Goal: Complete application form

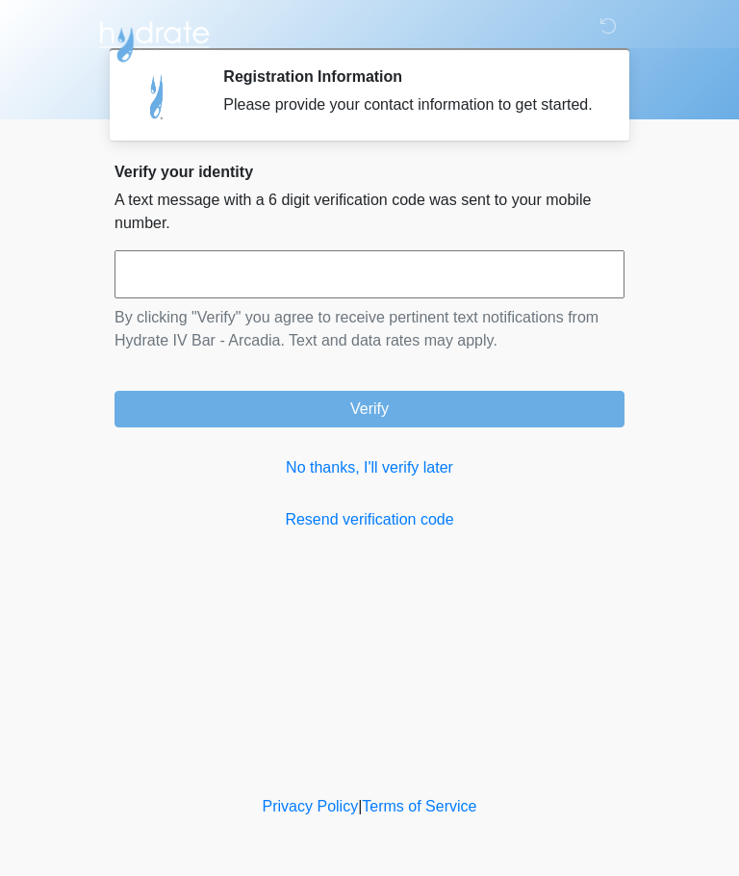
scroll to position [1, 0]
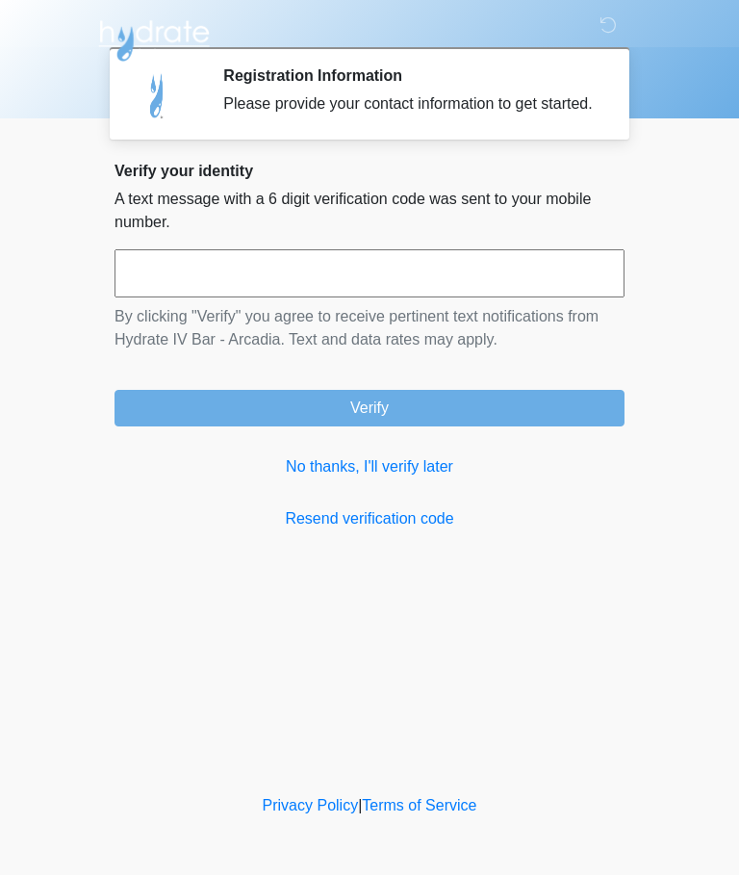
click at [141, 269] on input "text" at bounding box center [370, 274] width 510 height 48
click at [401, 480] on link "No thanks, I'll verify later" at bounding box center [370, 467] width 510 height 23
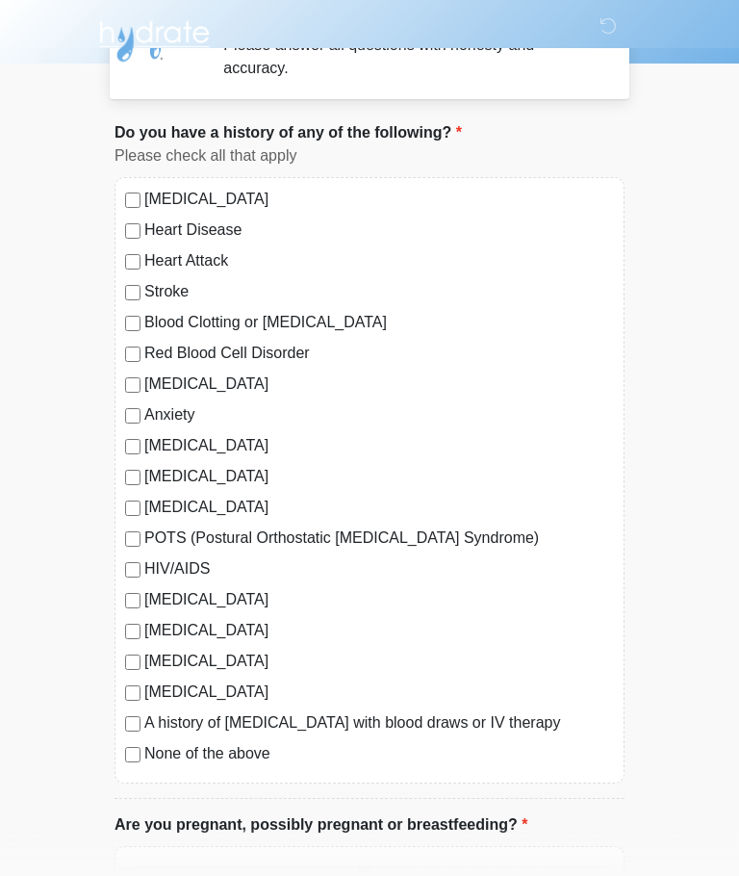
scroll to position [63, 0]
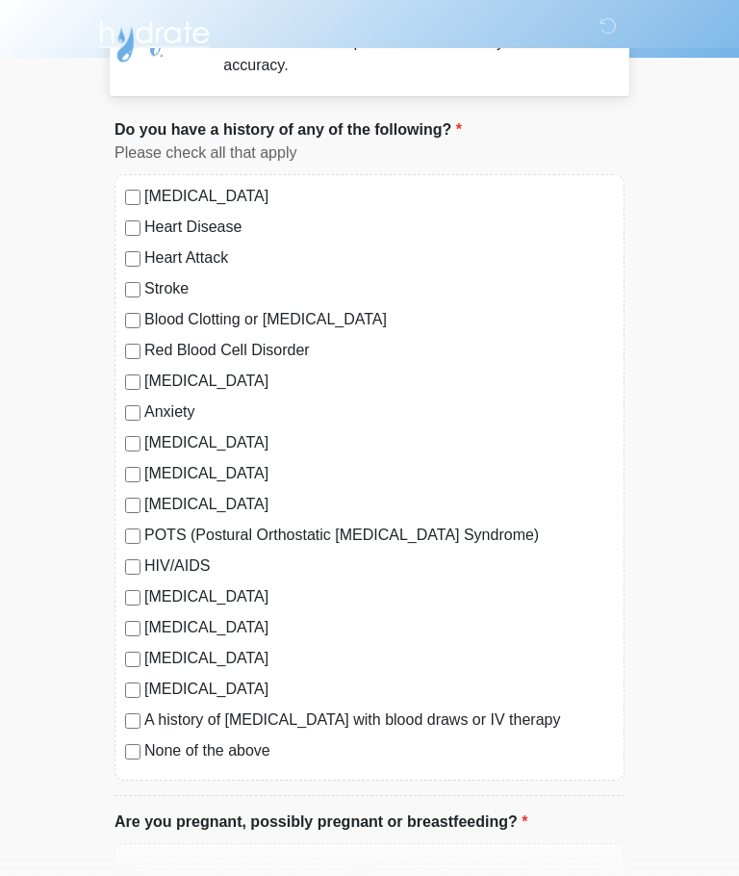
click at [117, 739] on div "[MEDICAL_DATA] Heart Disease Heart Attack Stroke Blood Clotting or [MEDICAL_DAT…" at bounding box center [370, 477] width 510 height 607
click at [131, 739] on div "[MEDICAL_DATA] Heart Disease Heart Attack Stroke Blood Clotting or [MEDICAL_DAT…" at bounding box center [370, 477] width 510 height 607
click at [116, 730] on div "[MEDICAL_DATA] Heart Disease Heart Attack Stroke Blood Clotting or [MEDICAL_DAT…" at bounding box center [370, 477] width 510 height 607
click at [123, 732] on div "[MEDICAL_DATA] Heart Disease Heart Attack Stroke Blood Clotting or [MEDICAL_DAT…" at bounding box center [370, 477] width 510 height 607
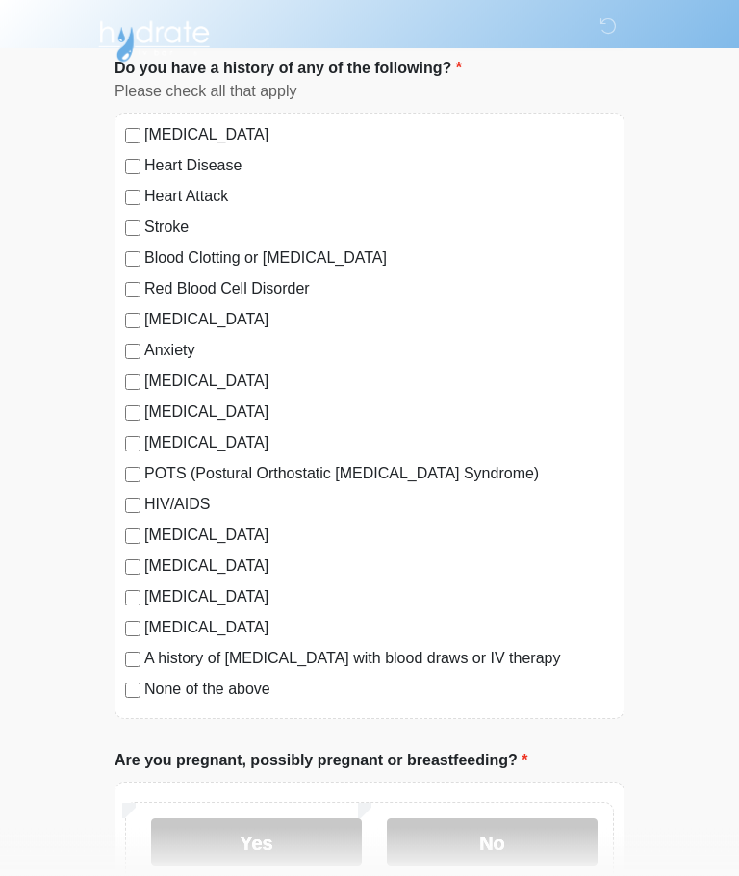
scroll to position [131, 0]
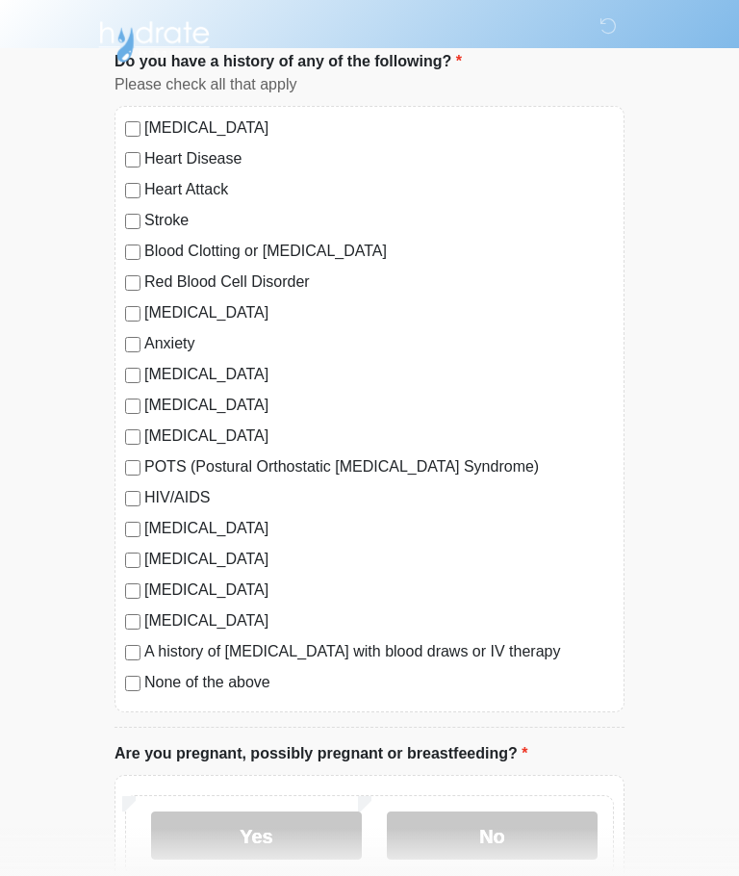
click at [560, 830] on label "No" at bounding box center [492, 836] width 211 height 48
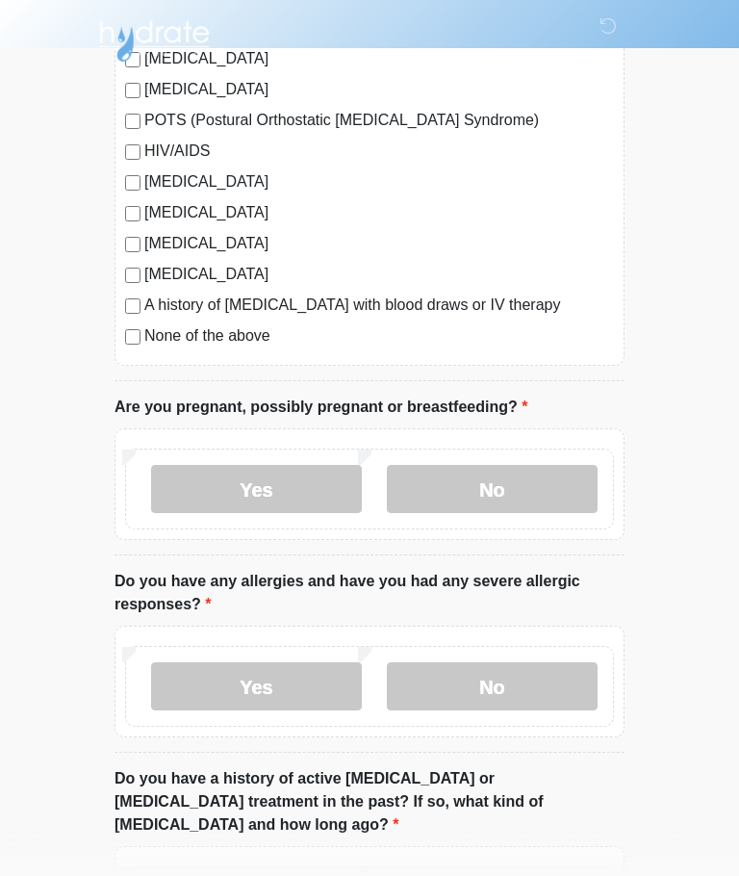
scroll to position [478, 0]
click at [568, 686] on label "No" at bounding box center [492, 686] width 211 height 48
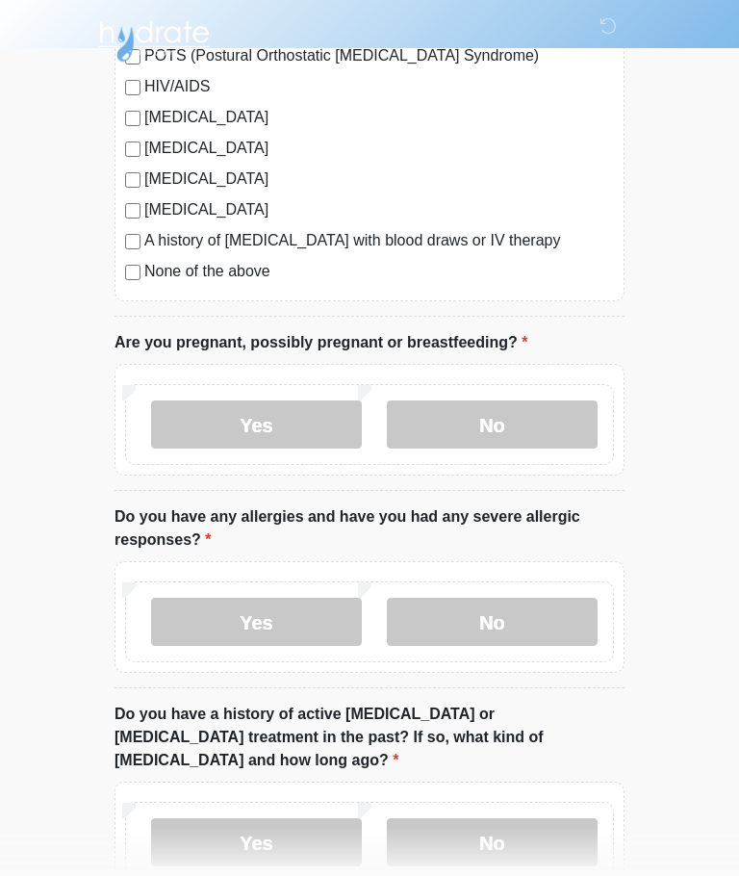
scroll to position [543, 0]
click at [583, 817] on label "No" at bounding box center [492, 841] width 211 height 48
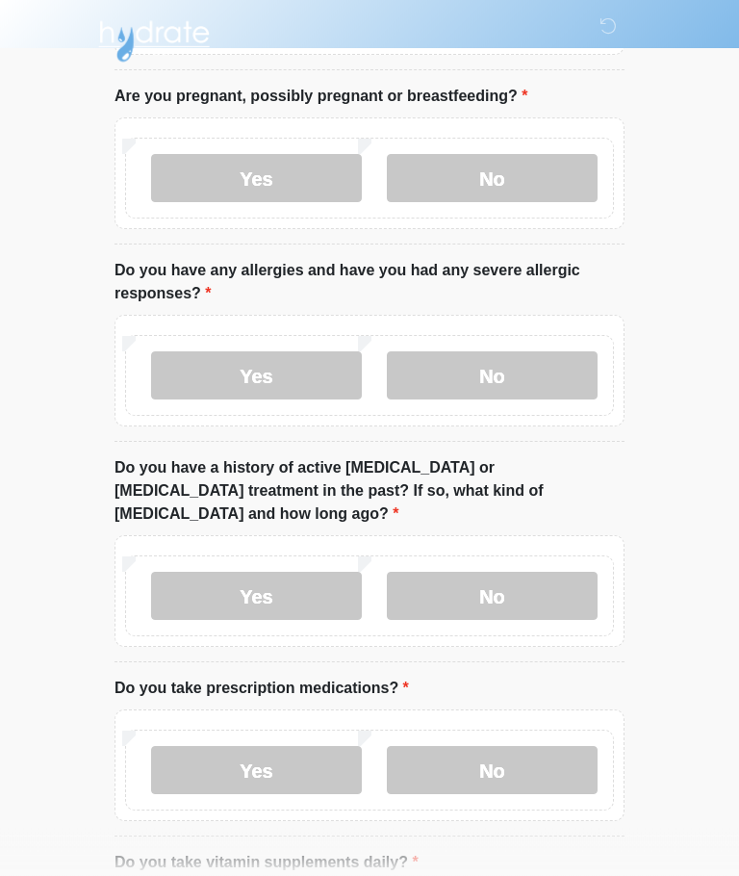
scroll to position [790, 0]
click at [571, 745] on label "No" at bounding box center [492, 769] width 211 height 48
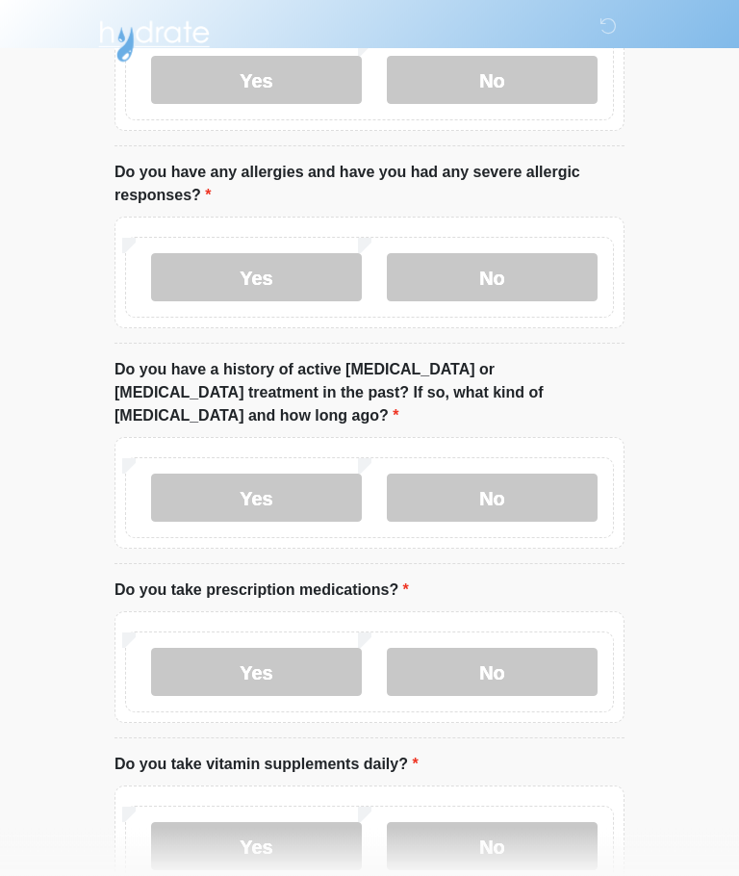
scroll to position [888, 0]
click at [211, 821] on label "Yes" at bounding box center [256, 845] width 211 height 48
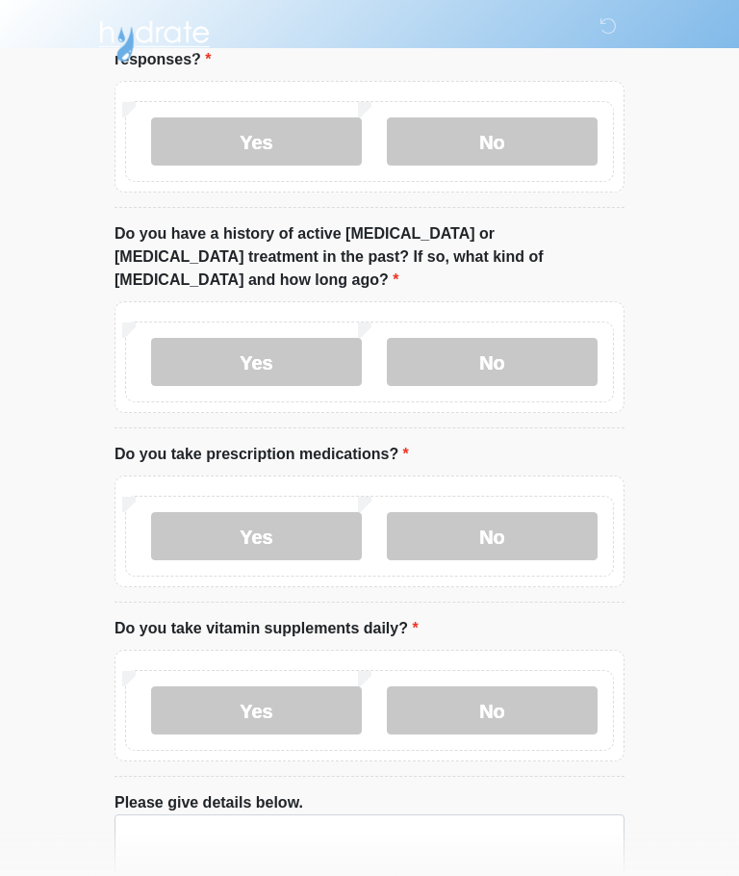
click at [557, 687] on label "No" at bounding box center [492, 711] width 211 height 48
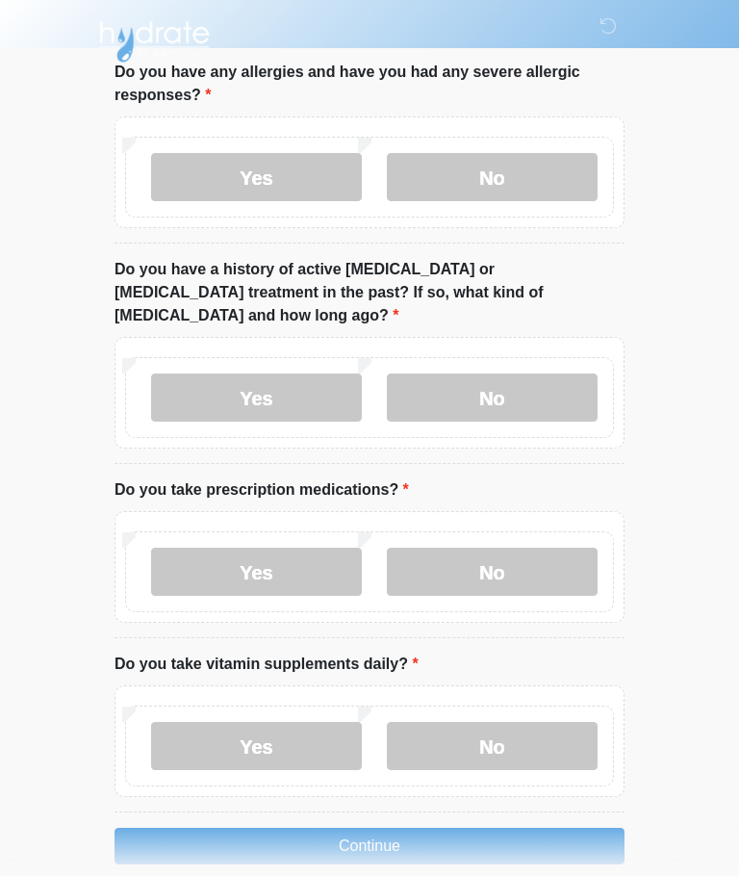
click at [222, 722] on label "Yes" at bounding box center [256, 746] width 211 height 48
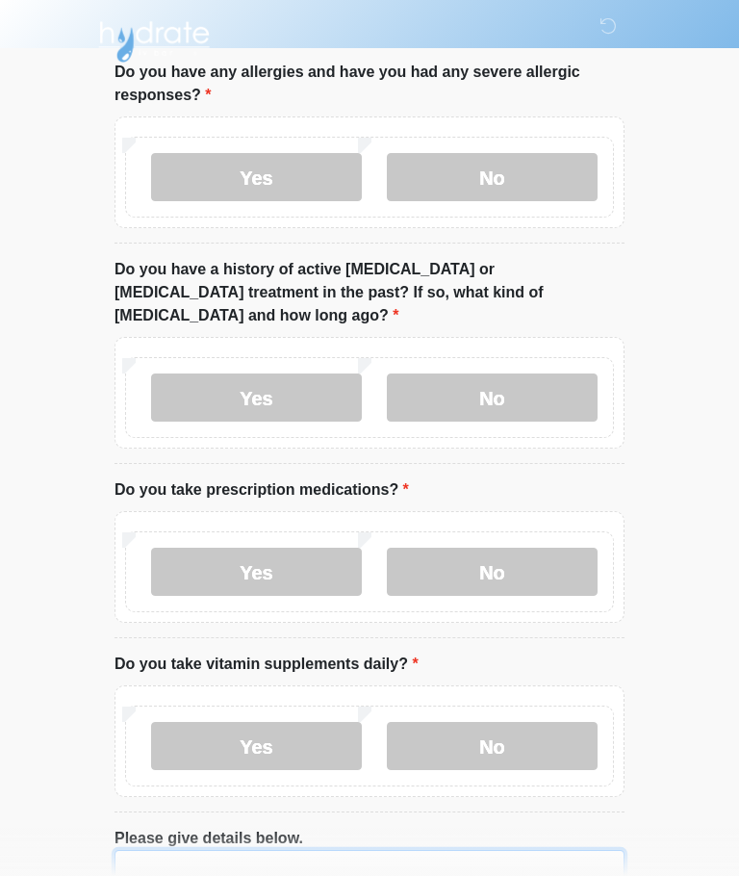
click at [526, 850] on textarea "Please give details below." at bounding box center [370, 891] width 510 height 83
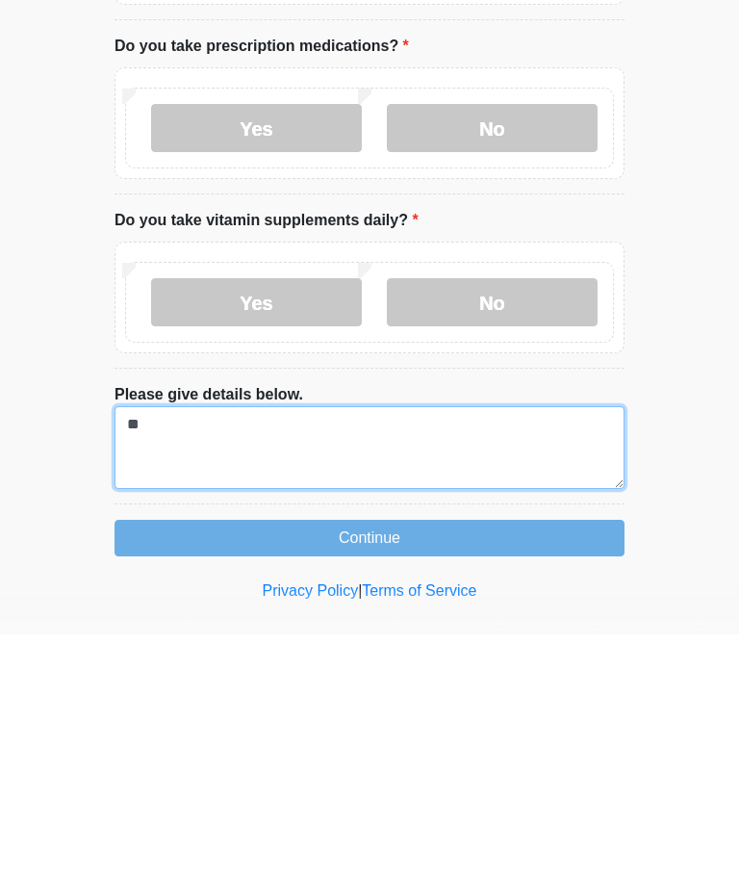
type textarea "*"
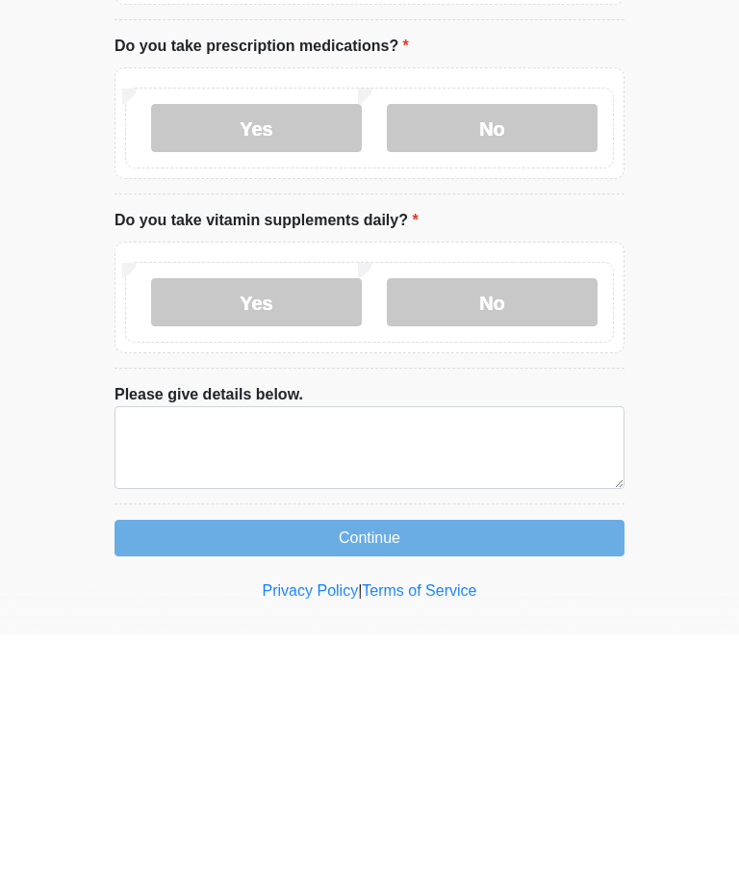
click at [567, 520] on label "No" at bounding box center [492, 544] width 211 height 48
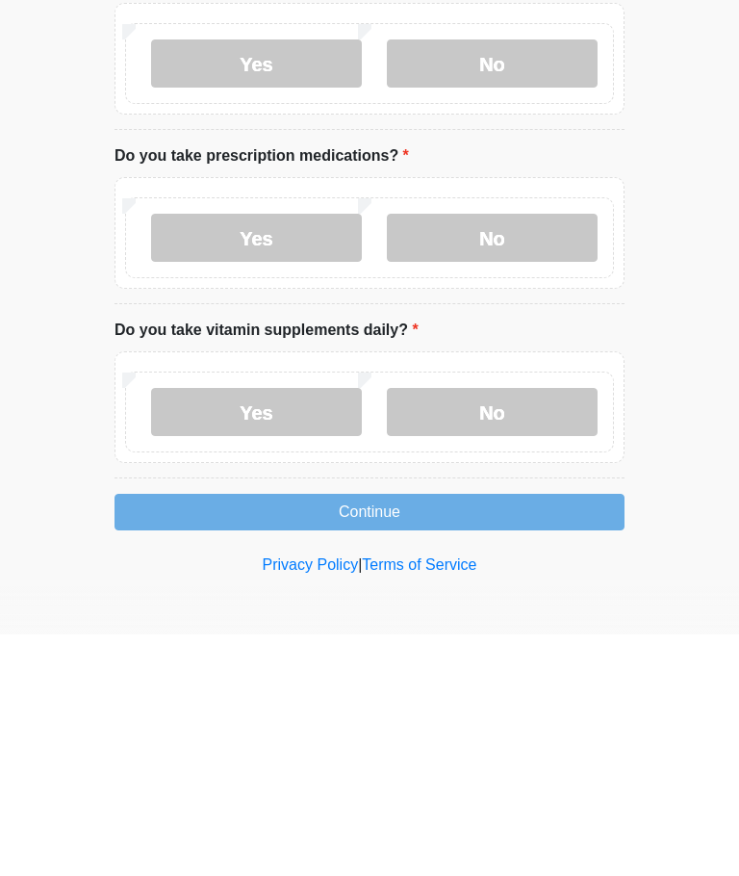
scroll to position [987, 0]
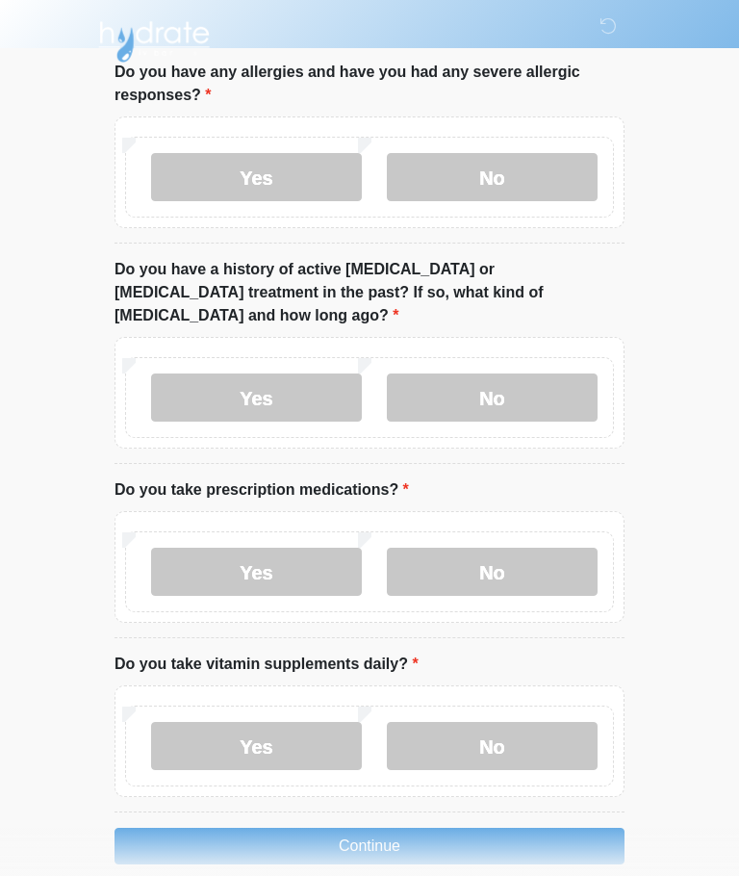
click at [538, 828] on button "Continue" at bounding box center [370, 846] width 510 height 37
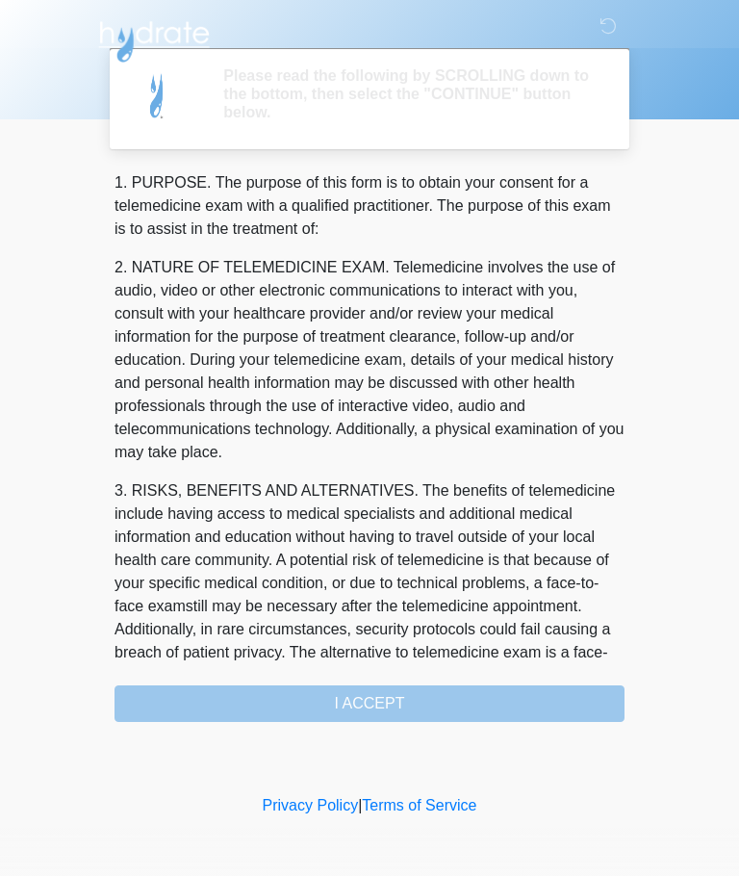
scroll to position [0, 0]
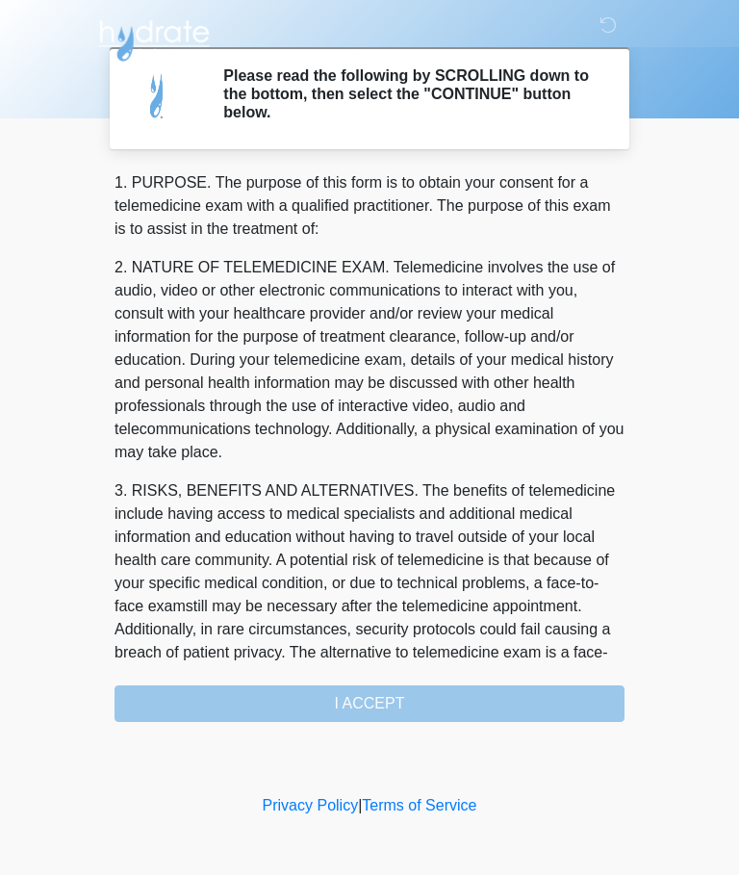
click at [561, 708] on div "1. PURPOSE. The purpose of this form is to obtain your consent for a telemedici…" at bounding box center [370, 447] width 510 height 551
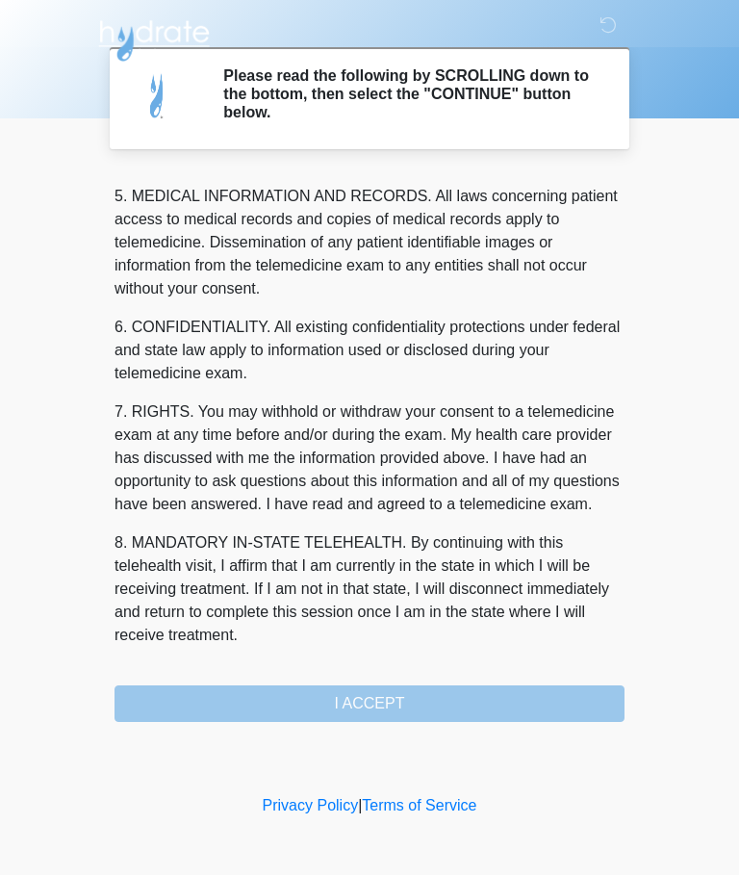
scroll to position [626, 0]
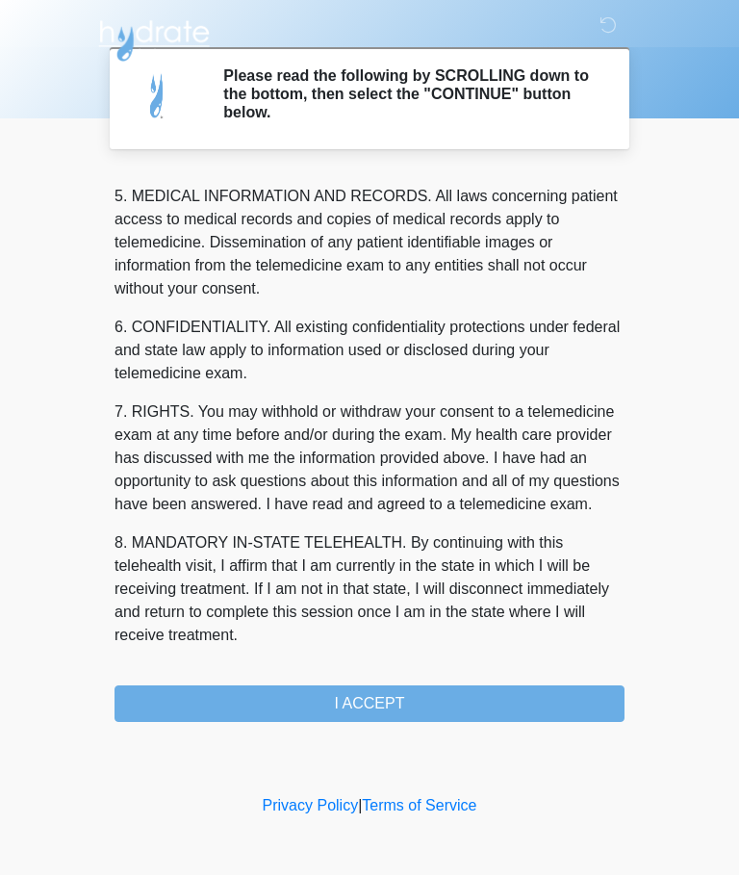
click at [521, 690] on button "I ACCEPT" at bounding box center [370, 705] width 510 height 37
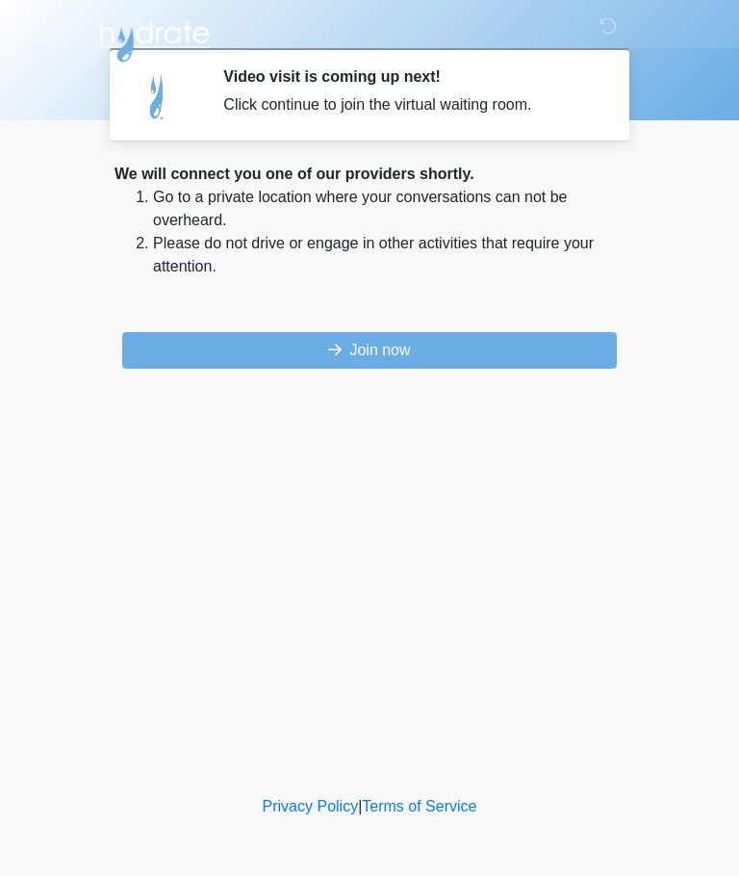
click at [580, 343] on button "Join now" at bounding box center [369, 350] width 495 height 37
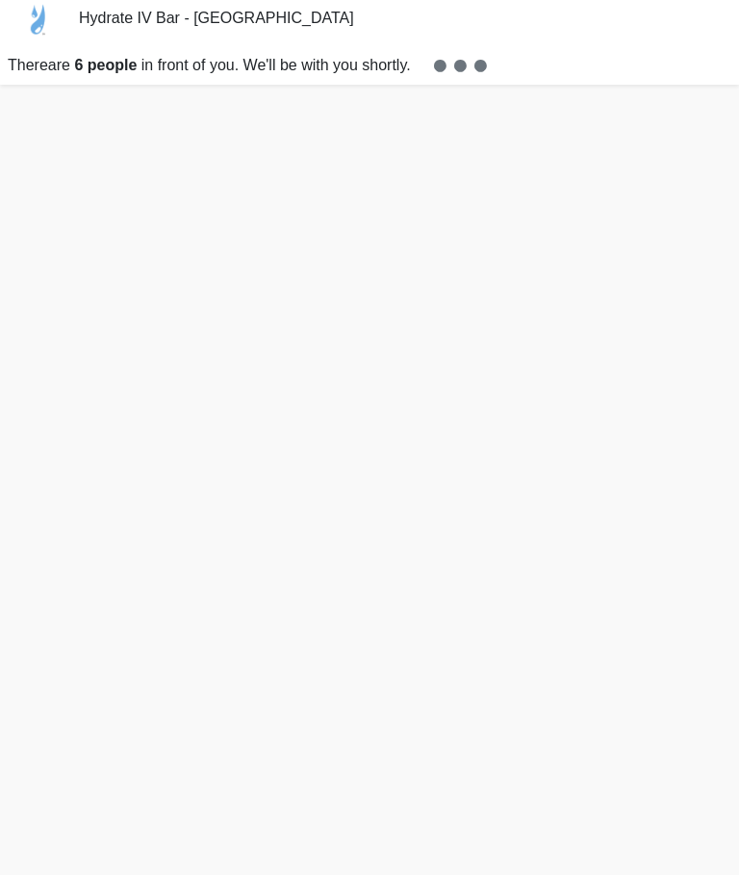
scroll to position [66, 0]
